Goal: Use online tool/utility: Utilize a website feature to perform a specific function

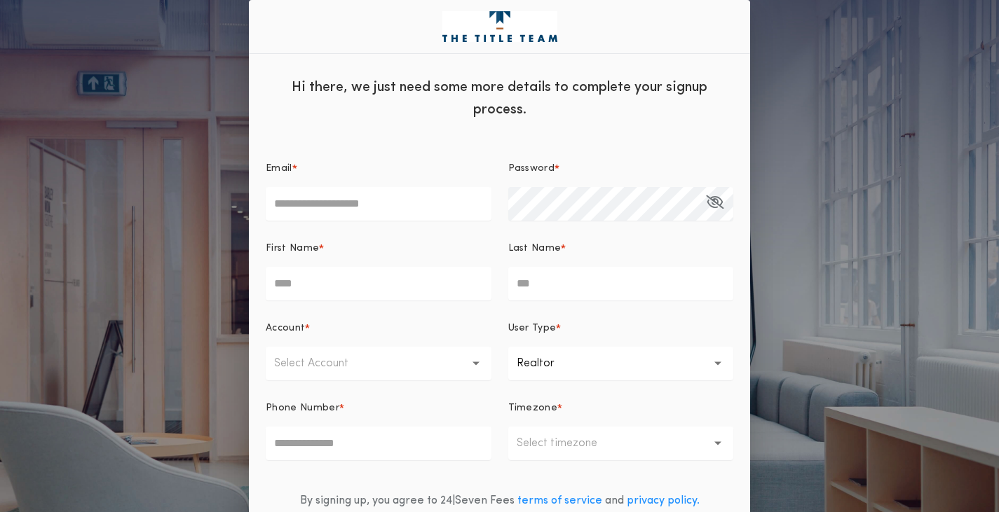
click at [392, 203] on input "Email *" at bounding box center [379, 204] width 226 height 34
type input "**********"
type input "*****"
click at [411, 366] on button "Select Account" at bounding box center [379, 364] width 226 height 34
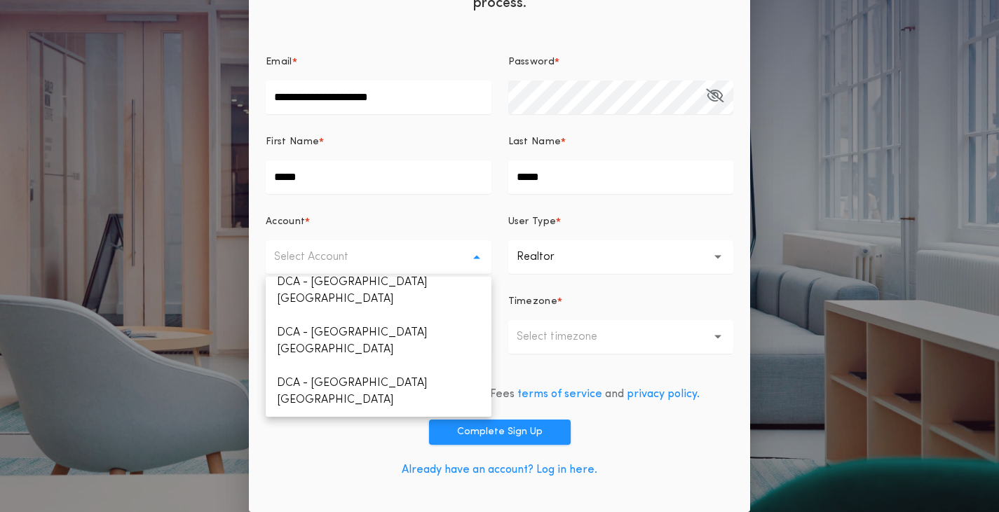
scroll to position [287, 0]
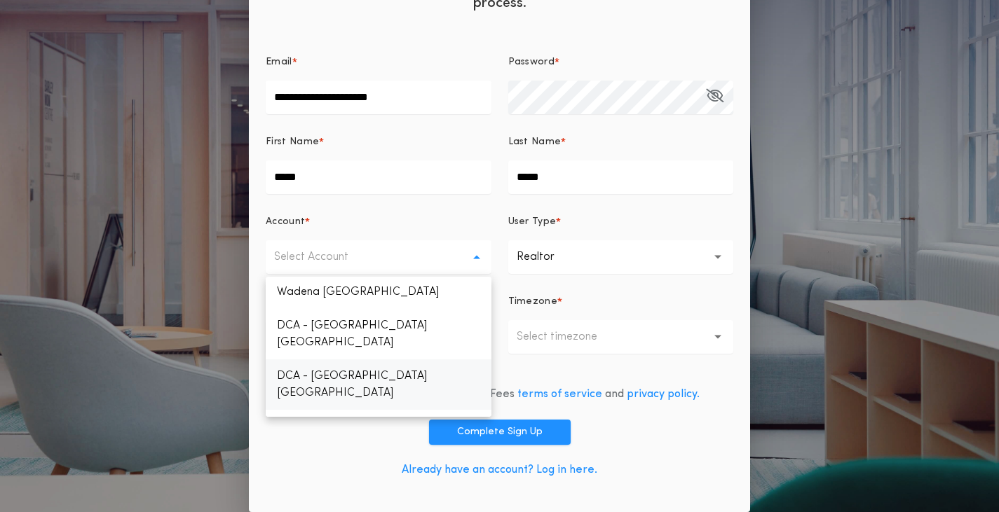
click at [368, 359] on p "DCA - [GEOGRAPHIC_DATA] [GEOGRAPHIC_DATA]" at bounding box center [379, 384] width 226 height 50
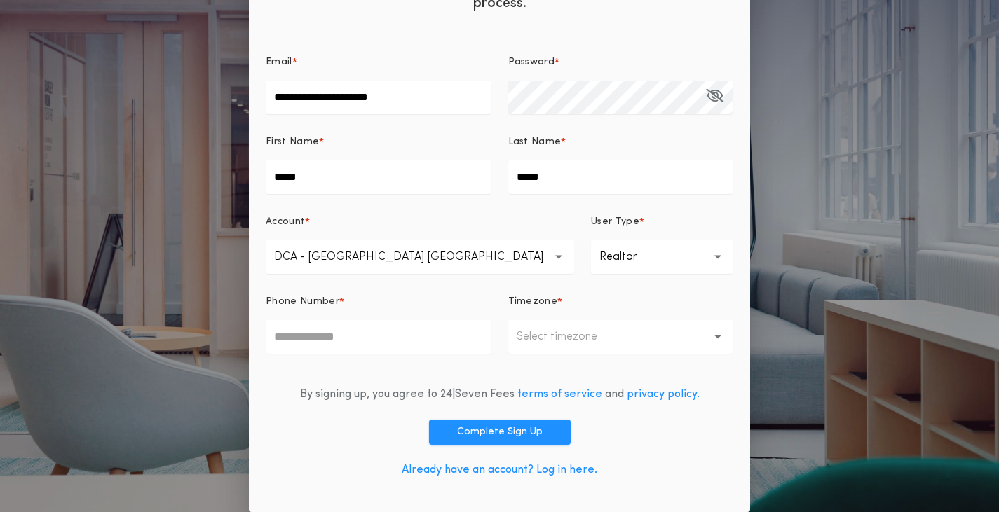
click at [599, 256] on p "Realtor" at bounding box center [629, 257] width 60 height 17
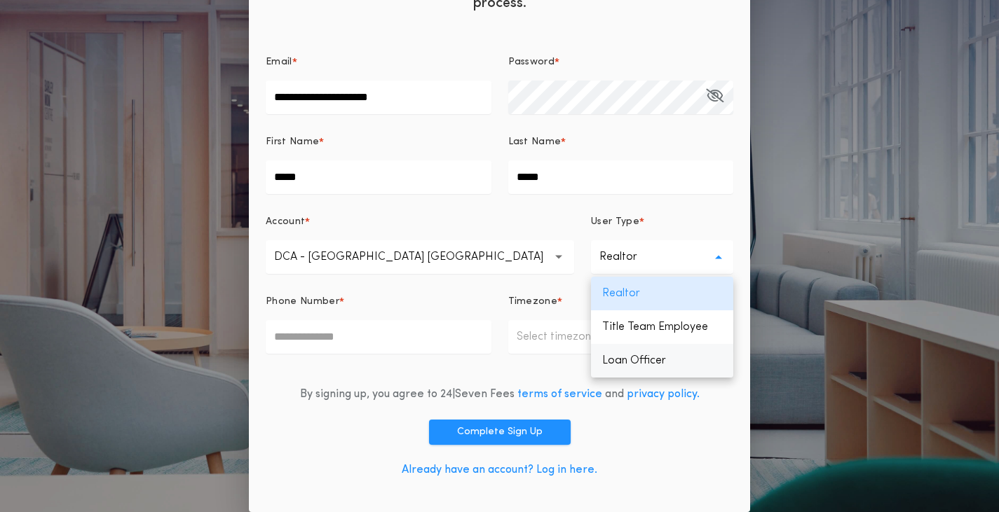
click at [591, 355] on p "Loan Officer" at bounding box center [662, 361] width 142 height 34
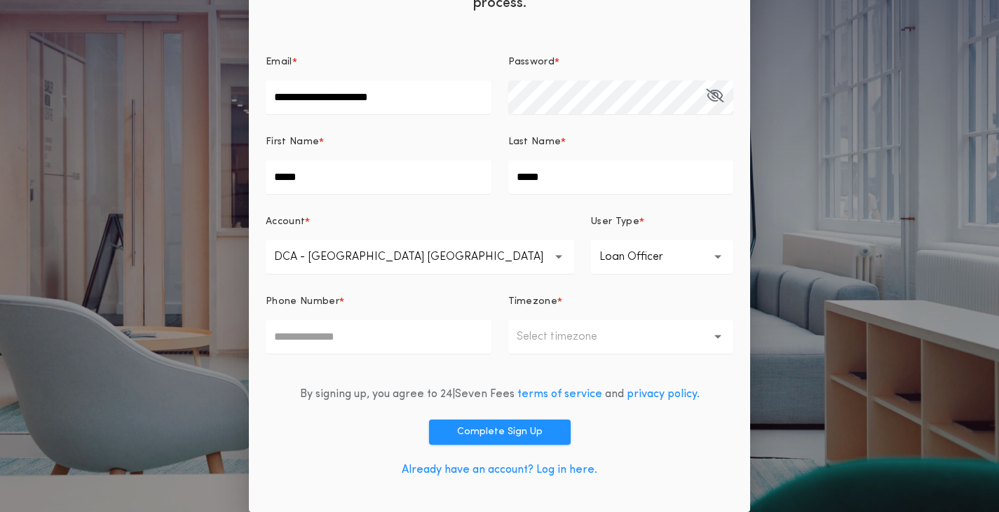
click at [446, 340] on input "Phone Number *" at bounding box center [379, 337] width 226 height 34
type input "**********"
click at [572, 342] on p "Select timezone" at bounding box center [567, 337] width 103 height 17
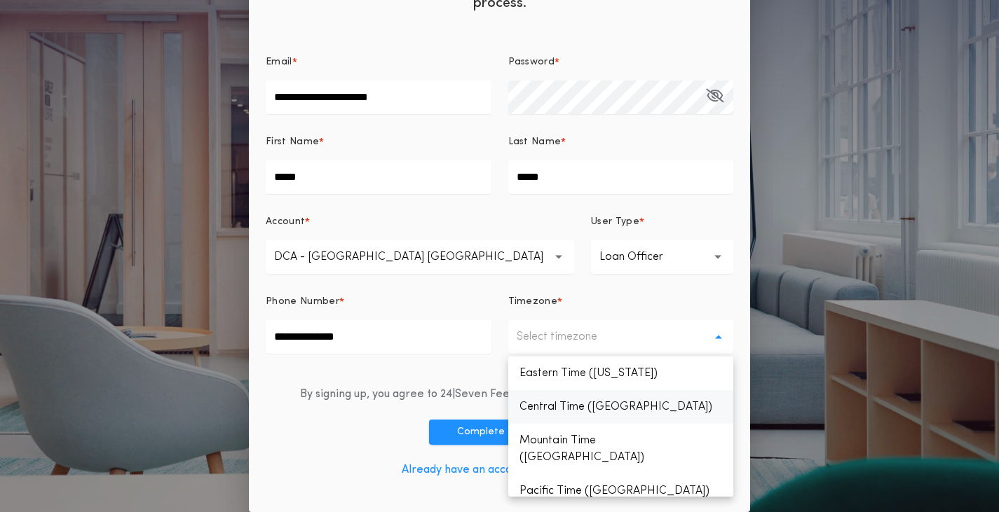
click at [570, 404] on p "Central Time ([GEOGRAPHIC_DATA])" at bounding box center [621, 407] width 226 height 34
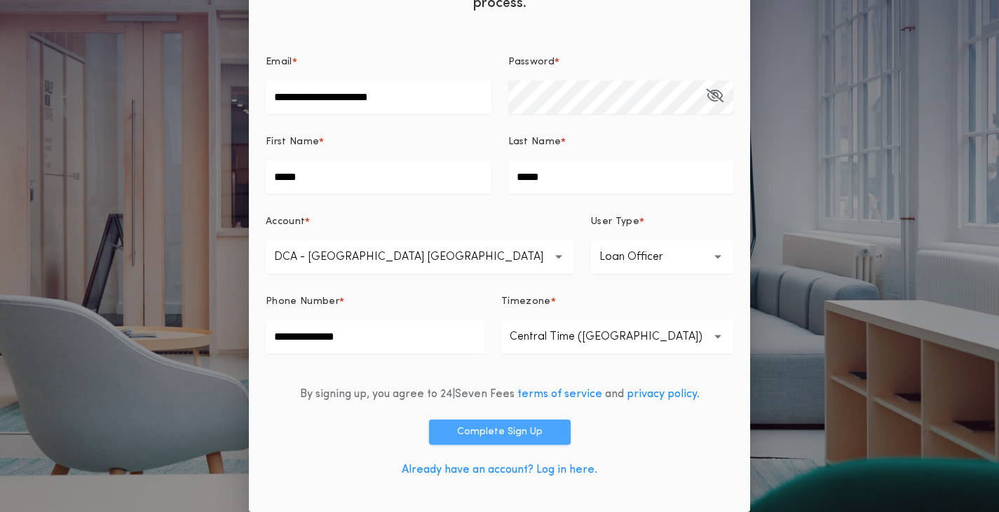
click at [471, 428] on button "Complete Sign Up" at bounding box center [500, 432] width 142 height 25
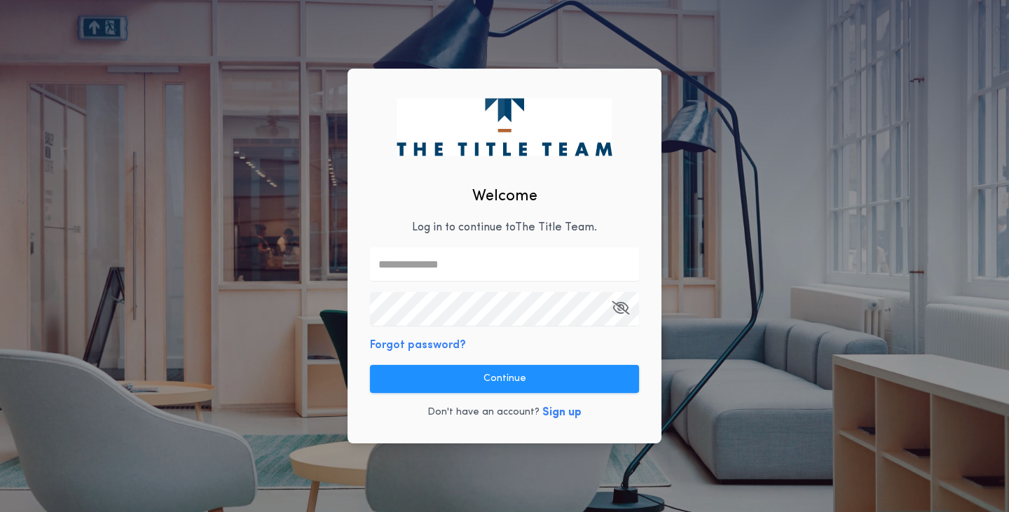
click at [486, 262] on input "text" at bounding box center [504, 264] width 269 height 34
type input "**********"
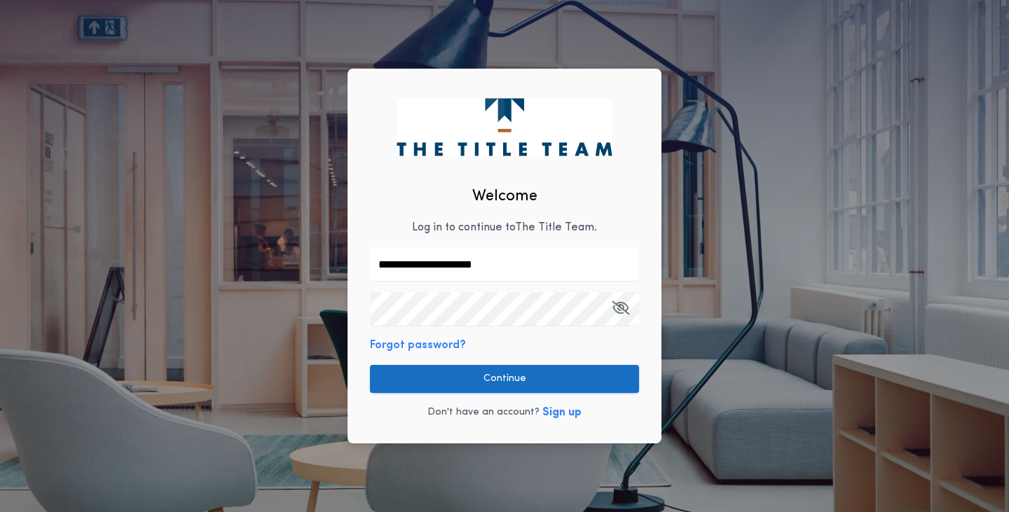
click at [502, 376] on button "Continue" at bounding box center [504, 379] width 269 height 28
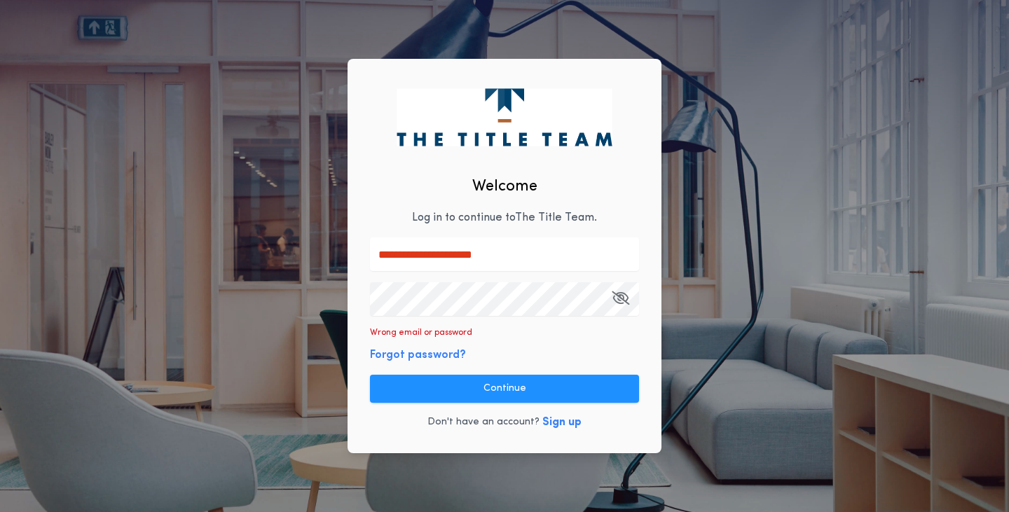
click at [323, 301] on div "**********" at bounding box center [504, 256] width 1009 height 512
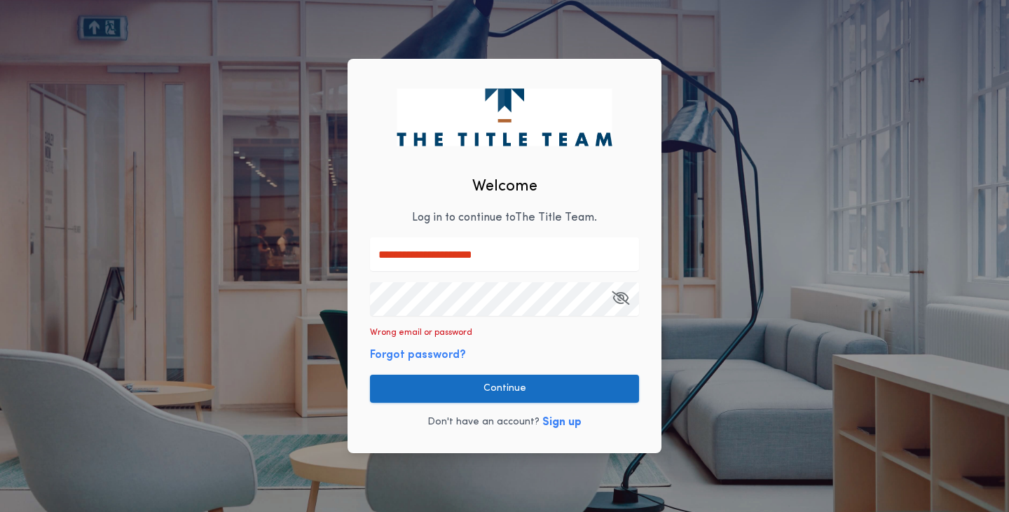
click at [474, 395] on button "Continue" at bounding box center [504, 389] width 269 height 28
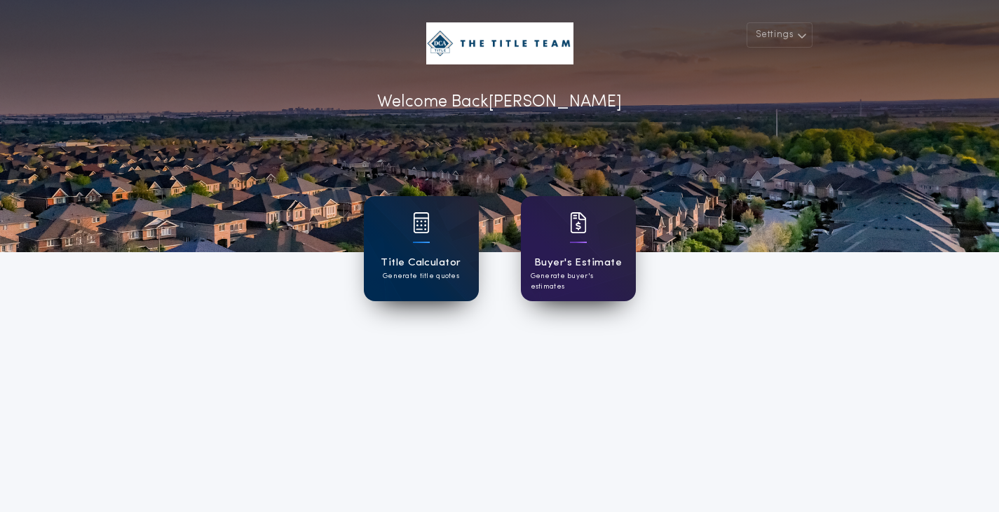
click at [446, 260] on h1 "Title Calculator" at bounding box center [420, 263] width 80 height 16
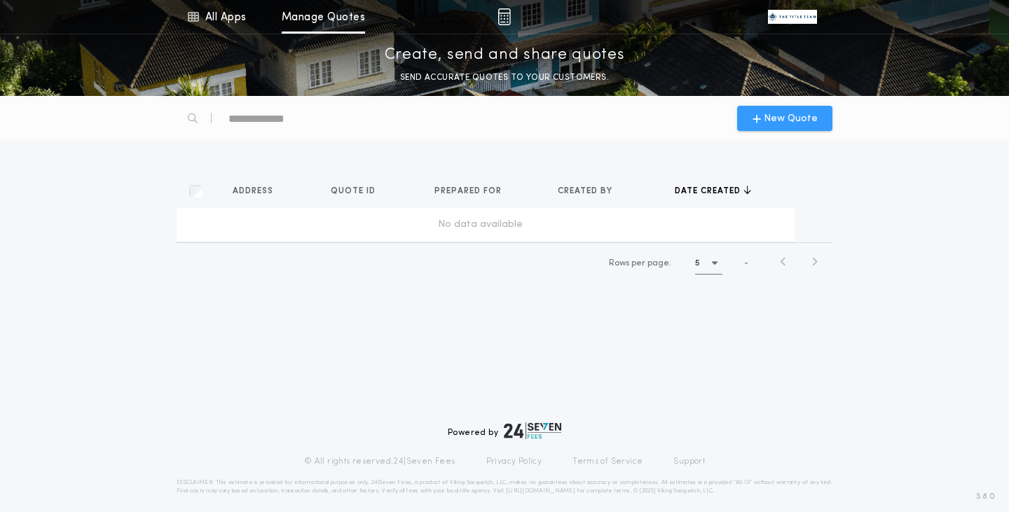
click at [772, 120] on span "New Quote" at bounding box center [791, 118] width 54 height 15
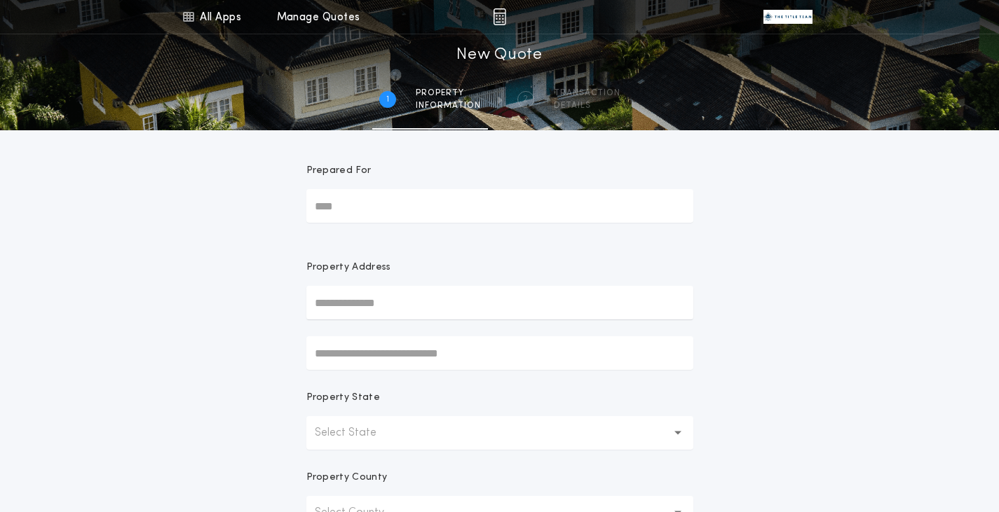
click at [390, 203] on input "Prepared For" at bounding box center [499, 206] width 387 height 34
click at [393, 305] on input "text" at bounding box center [499, 303] width 387 height 34
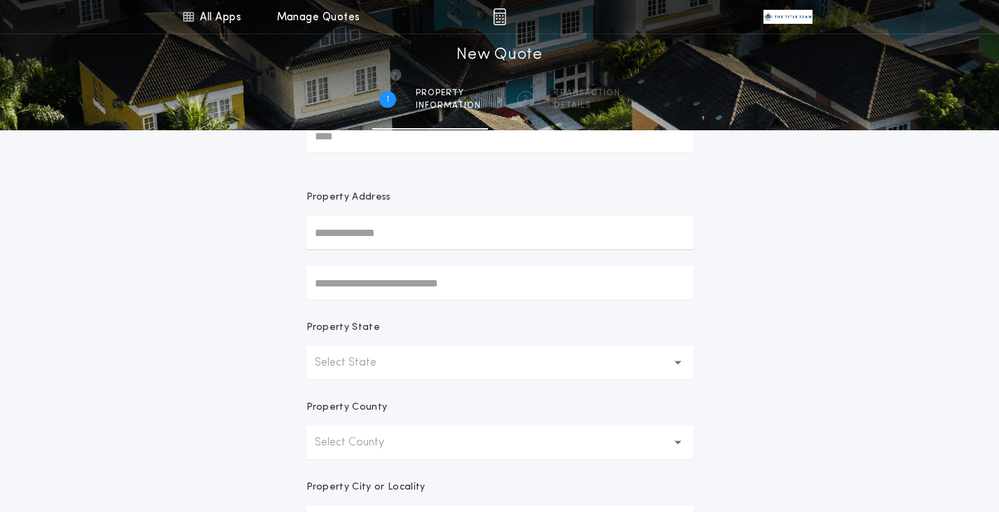
click at [401, 362] on button "Select State" at bounding box center [499, 363] width 387 height 34
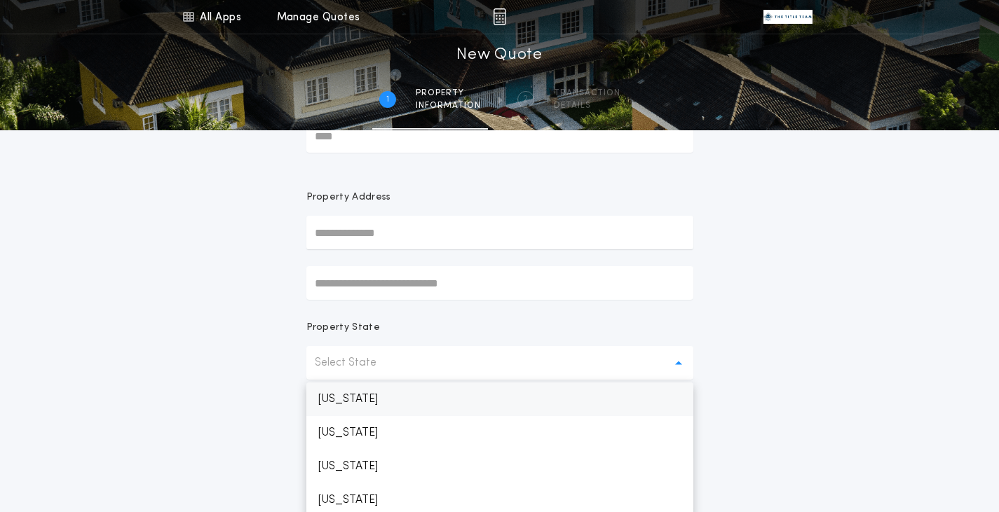
click at [360, 404] on p "[US_STATE]" at bounding box center [499, 400] width 387 height 34
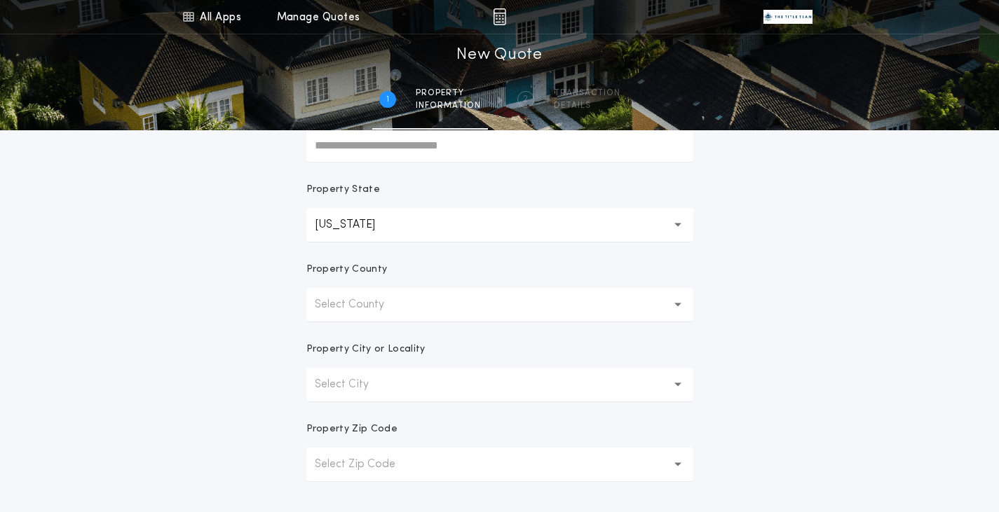
scroll to position [210, 0]
click at [413, 296] on button "Select County" at bounding box center [499, 303] width 387 height 34
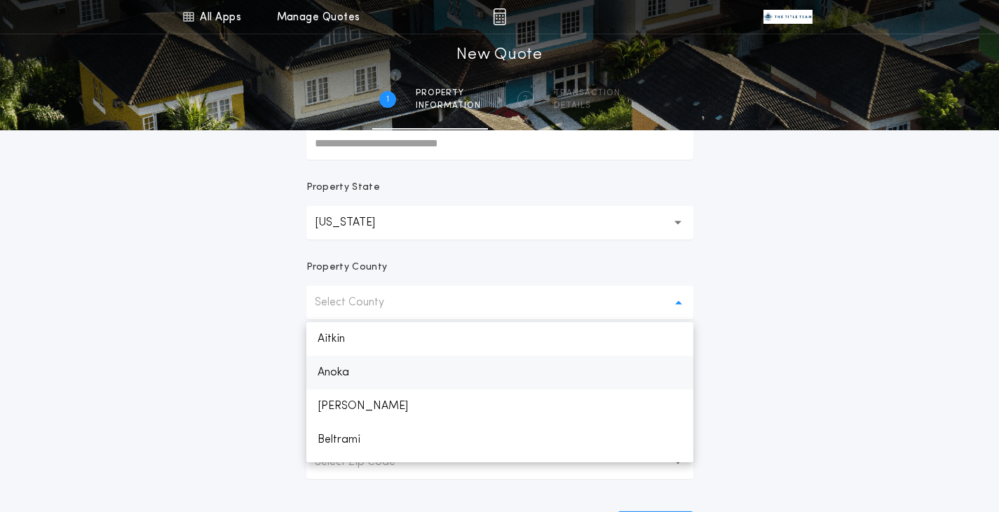
scroll to position [499, 0]
click at [356, 444] on p "Dakota" at bounding box center [499, 446] width 387 height 34
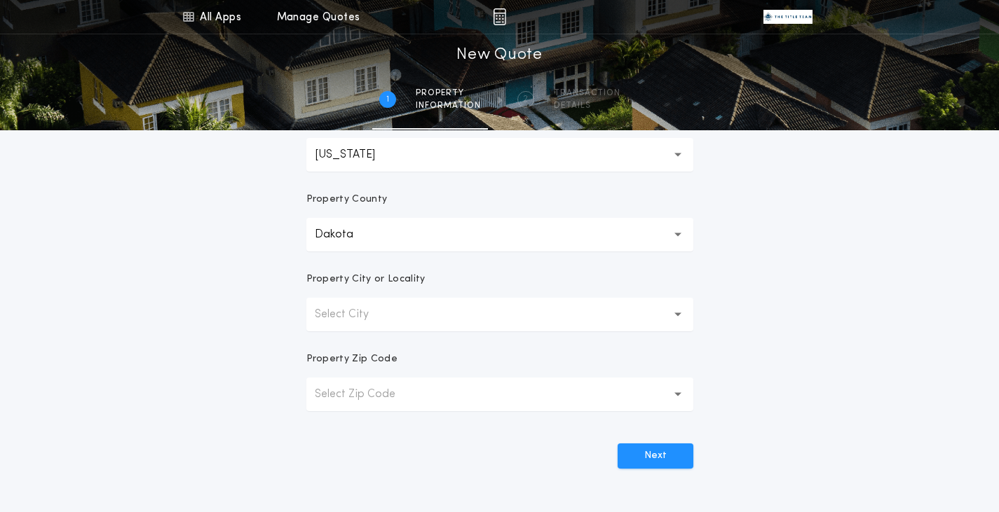
scroll to position [280, 0]
click at [399, 396] on p "Select Zip Code" at bounding box center [366, 392] width 103 height 17
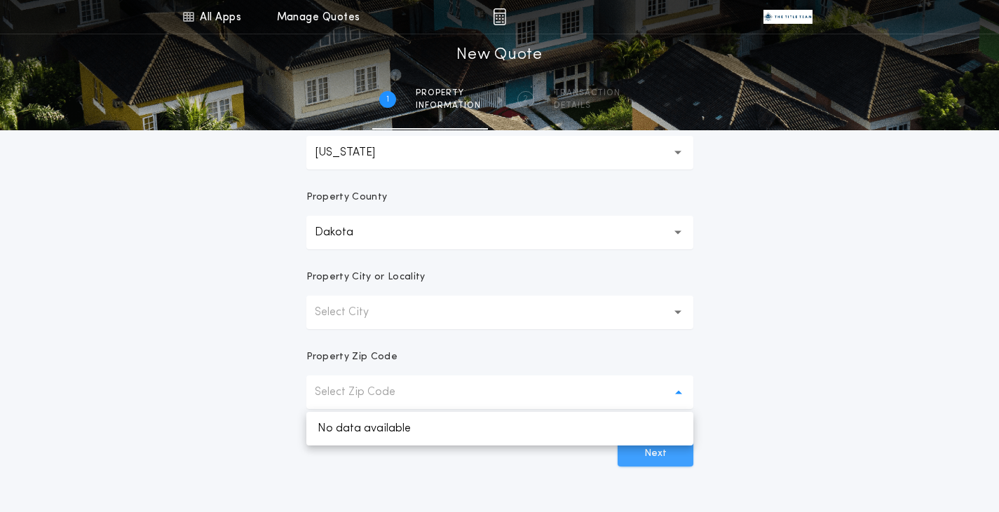
click at [660, 464] on button "Next" at bounding box center [655, 453] width 76 height 25
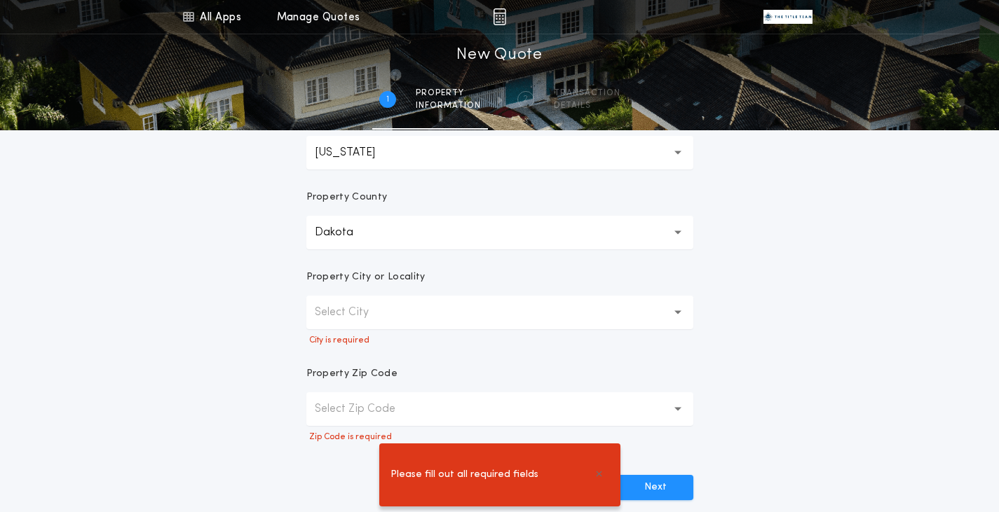
click at [386, 319] on p "Select City" at bounding box center [353, 312] width 76 height 17
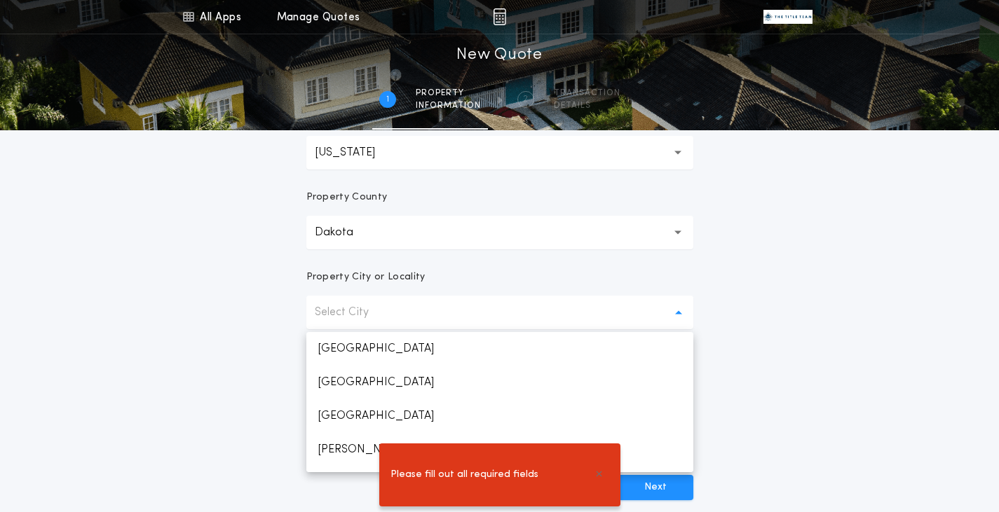
scroll to position [331, 0]
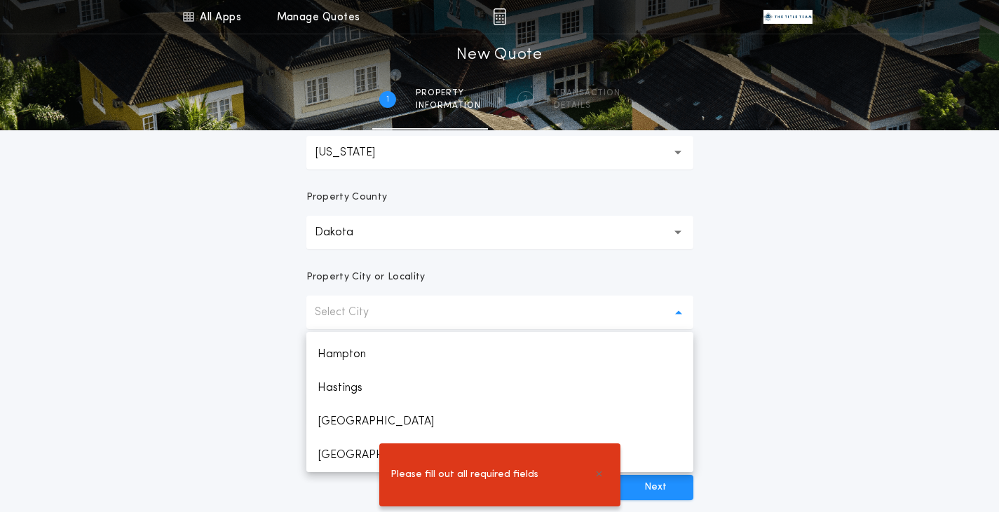
click at [342, 455] on div "Please fill out all required fields" at bounding box center [499, 475] width 999 height 74
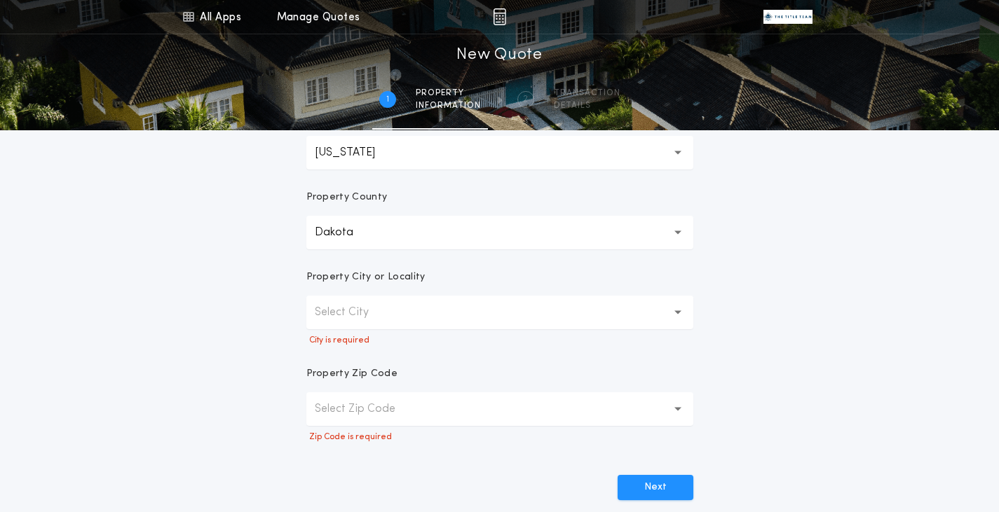
click at [392, 406] on p "Select Zip Code" at bounding box center [366, 409] width 103 height 17
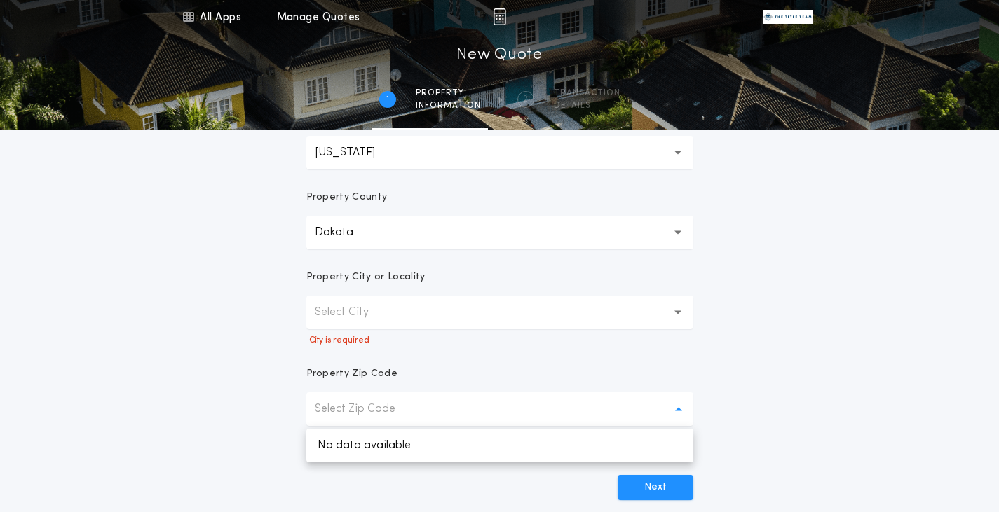
click at [392, 413] on p "Select Zip Code" at bounding box center [366, 409] width 103 height 17
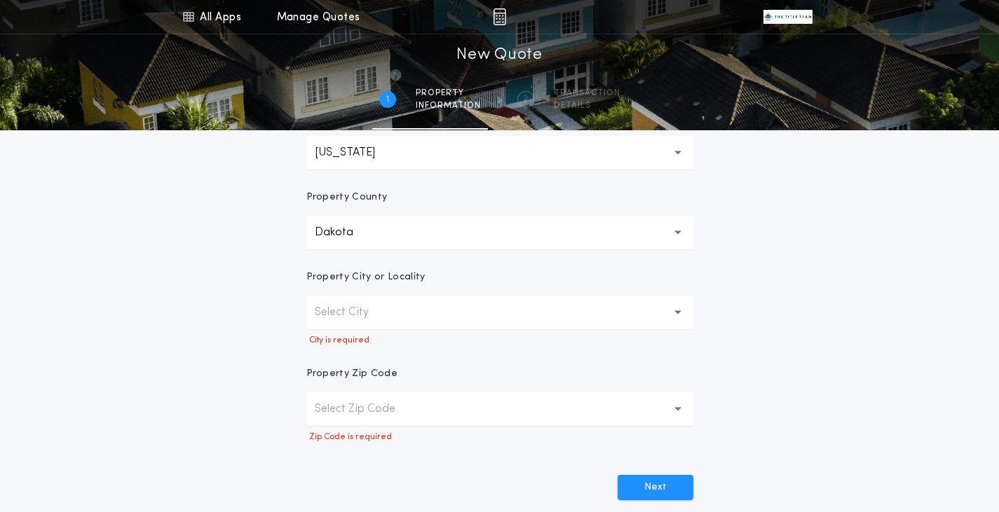
click at [385, 310] on p "Select City" at bounding box center [353, 312] width 76 height 17
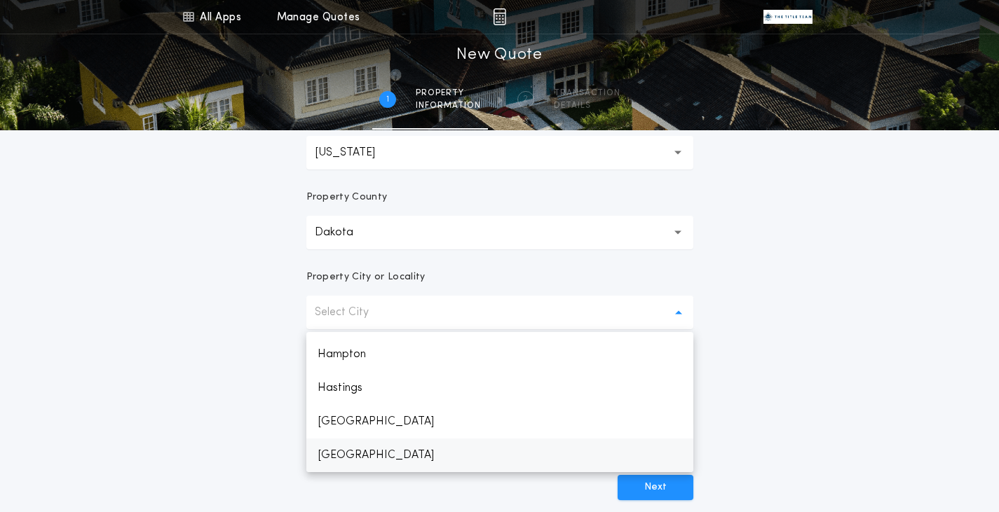
click at [341, 457] on p "[GEOGRAPHIC_DATA]" at bounding box center [499, 456] width 387 height 34
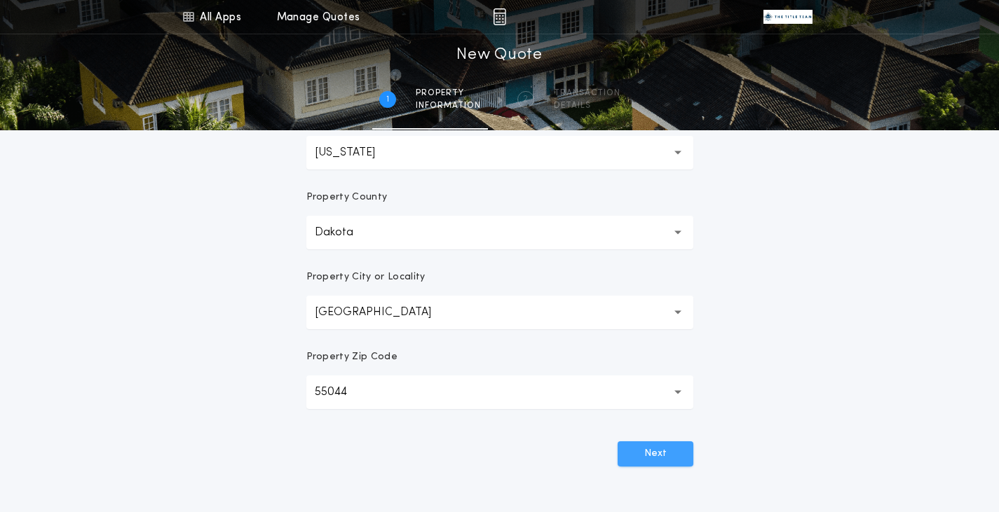
click at [654, 452] on button "Next" at bounding box center [655, 453] width 76 height 25
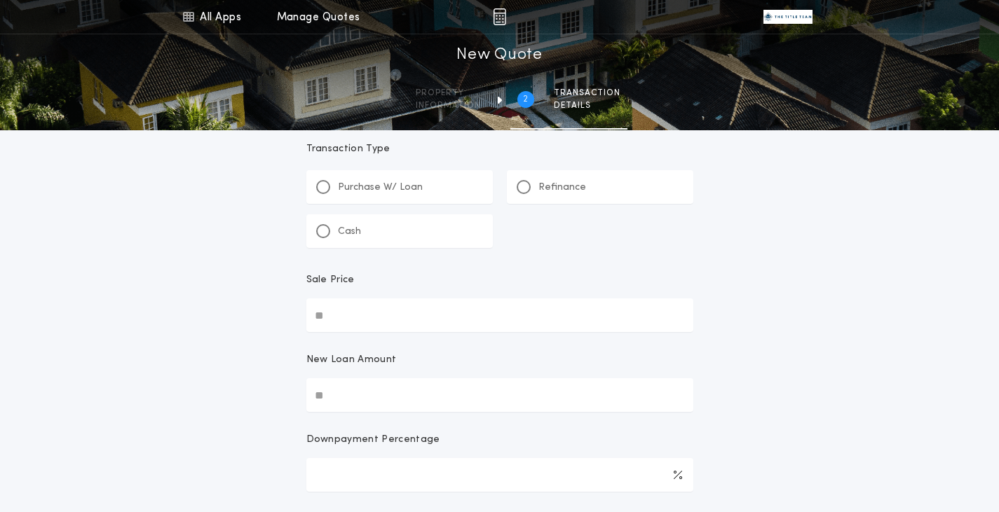
scroll to position [0, 0]
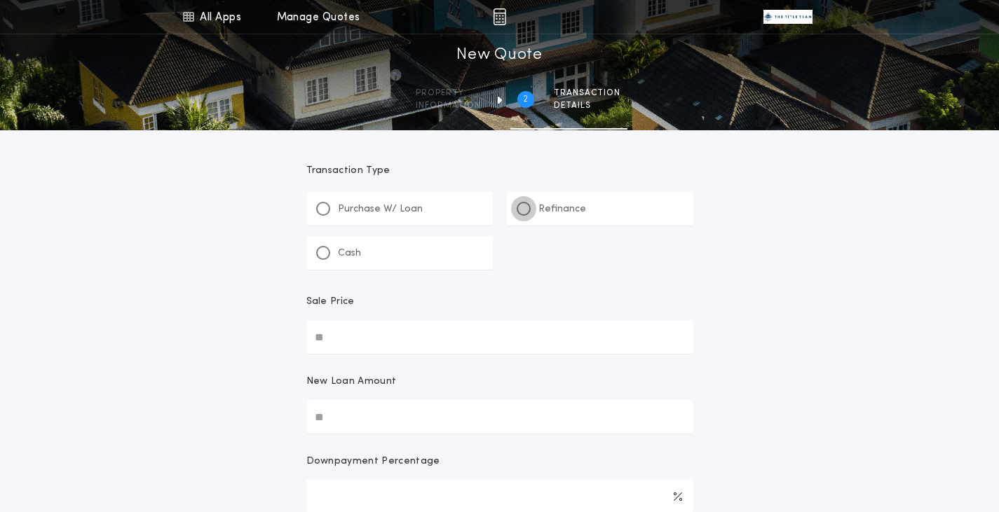
click at [526, 206] on div at bounding box center [523, 208] width 7 height 7
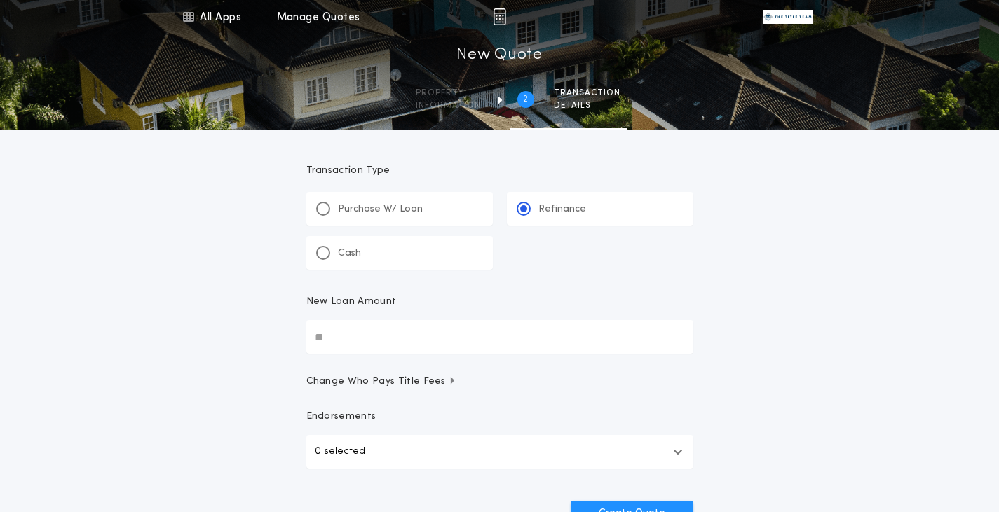
click at [417, 334] on input "New Loan Amount" at bounding box center [499, 337] width 387 height 34
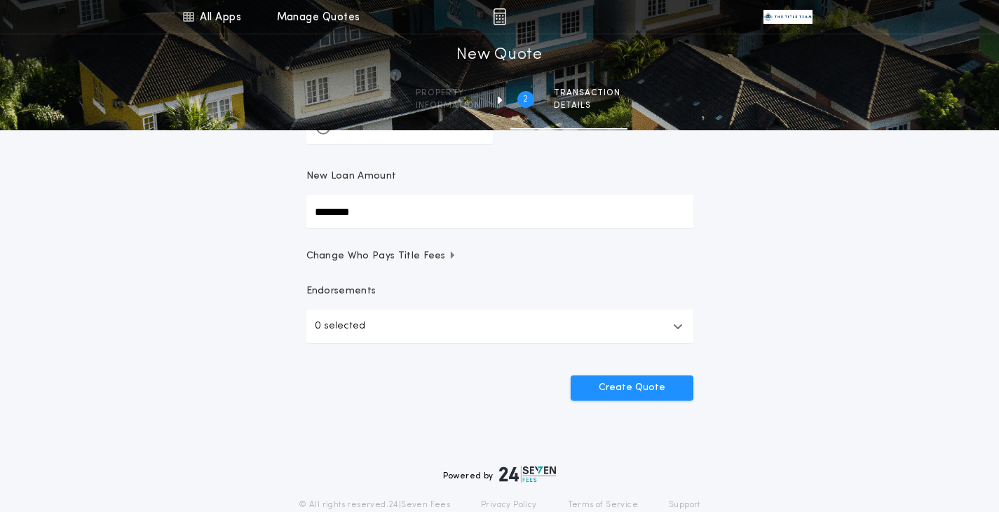
scroll to position [140, 0]
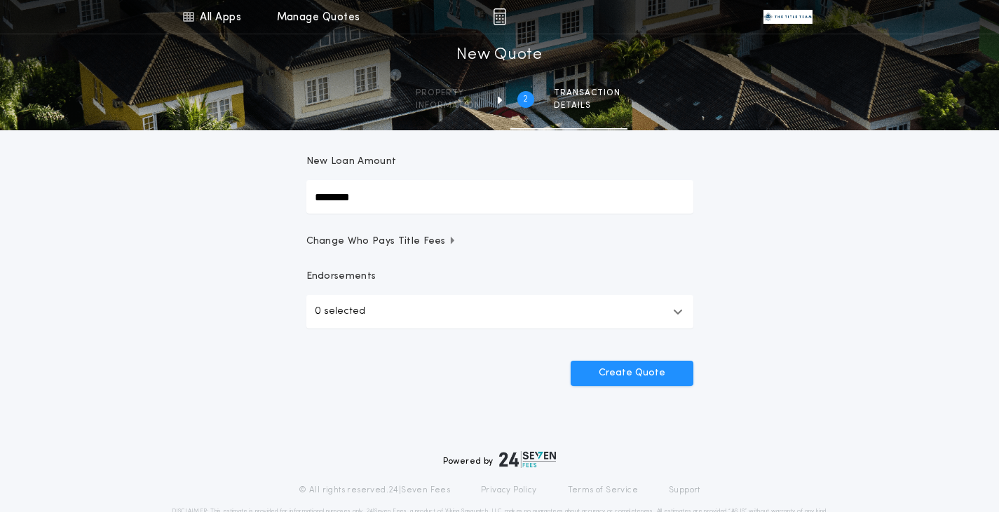
type input "********"
click at [476, 303] on button "0 selected" at bounding box center [499, 312] width 387 height 34
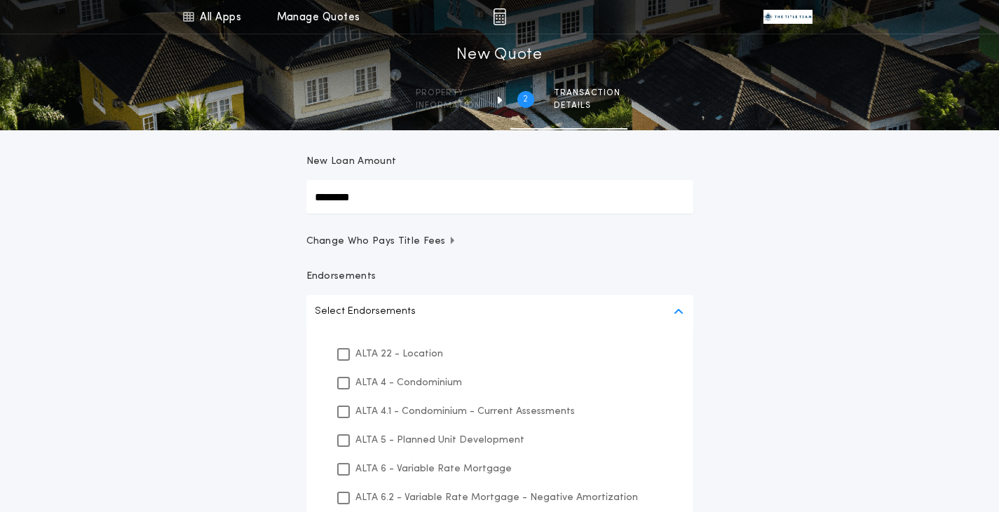
click at [476, 303] on button "Select Endorsements" at bounding box center [499, 312] width 387 height 34
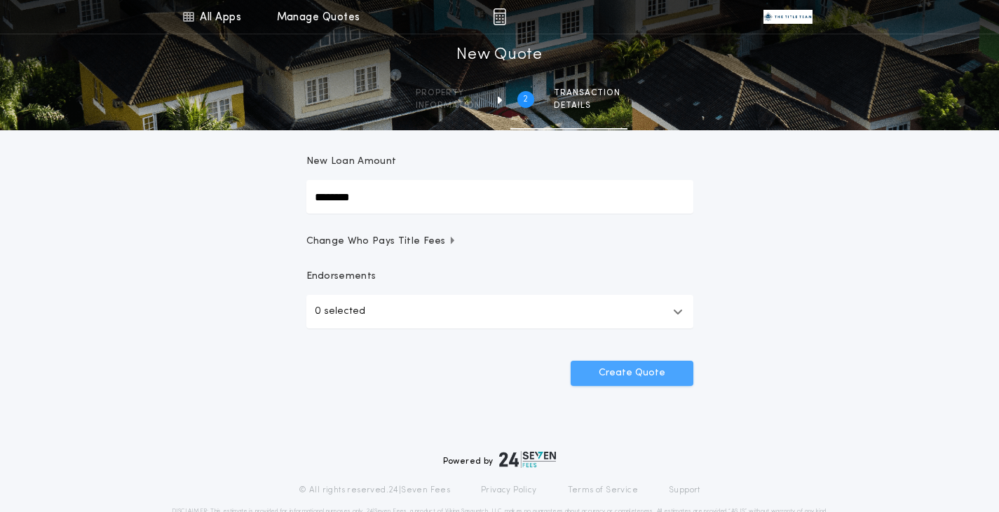
click at [651, 373] on button "Create Quote" at bounding box center [631, 373] width 123 height 25
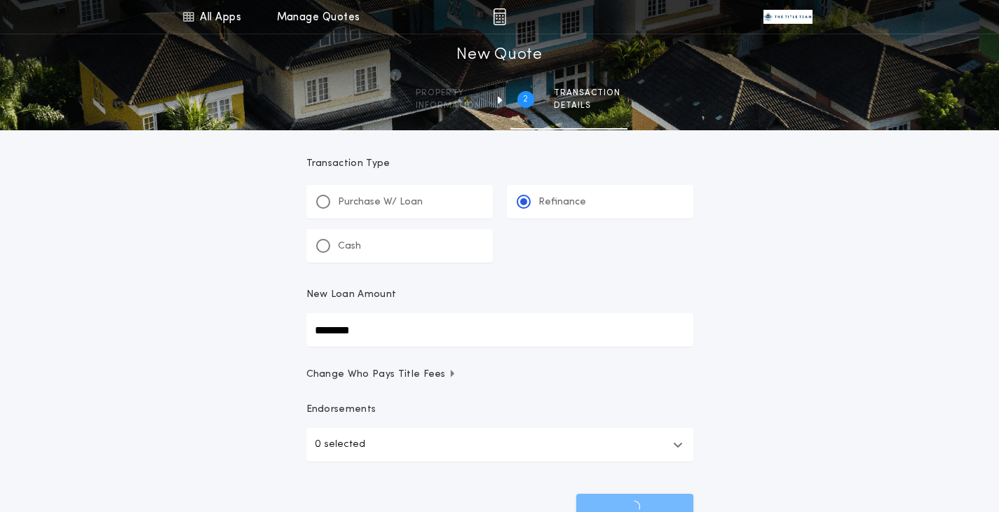
scroll to position [0, 0]
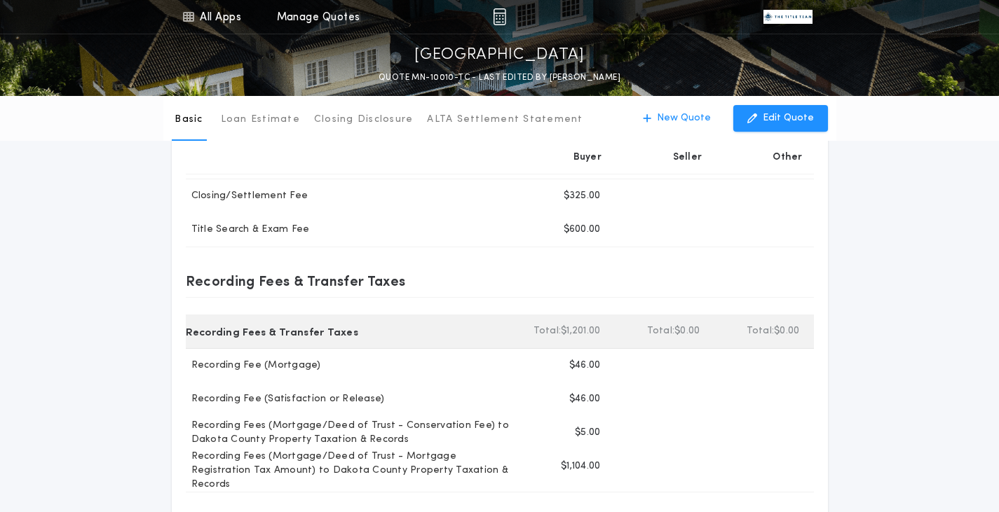
scroll to position [280, 0]
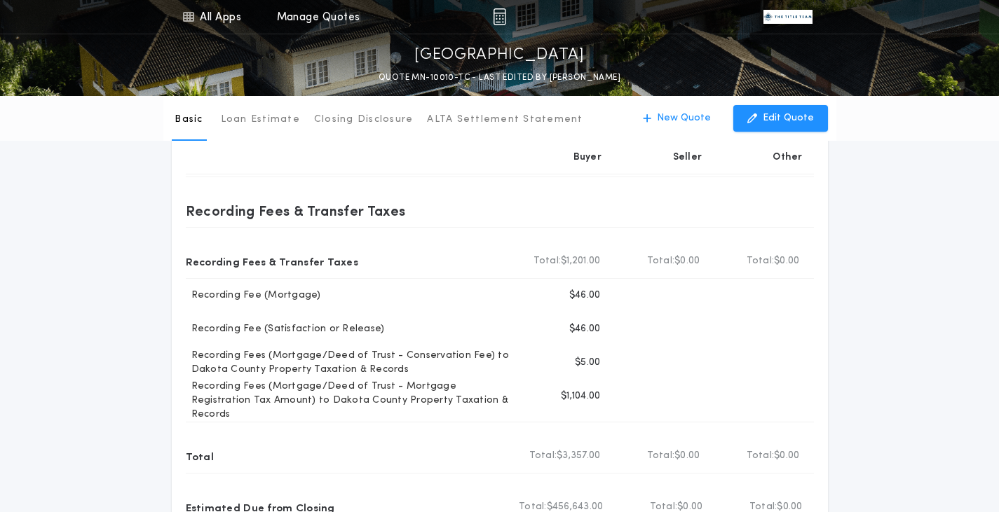
click at [64, 330] on div "Basic Loan Estimate Closing Disclosure ALTA Settlement Statement Basic New Quot…" at bounding box center [499, 171] width 999 height 711
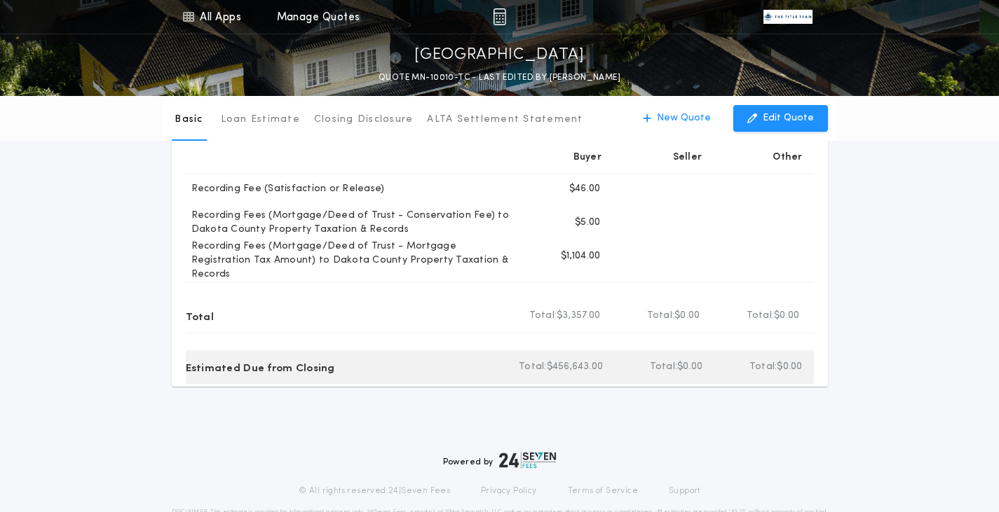
scroll to position [350, 0]
